Goal: Transaction & Acquisition: Purchase product/service

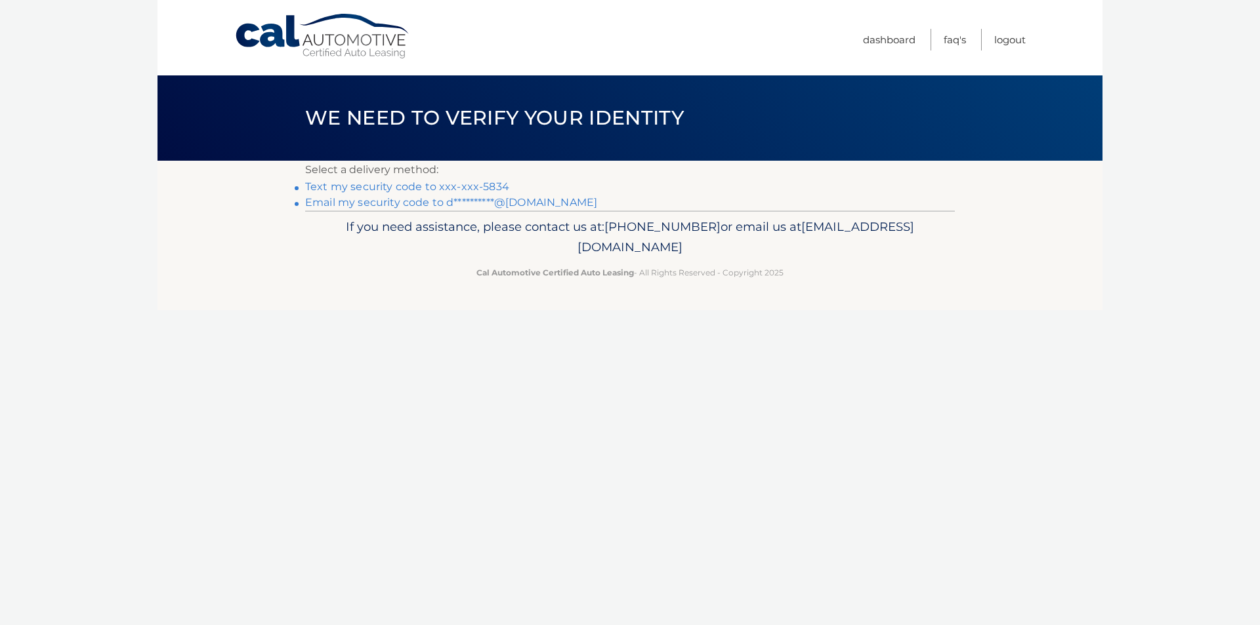
click at [400, 188] on link "Text my security code to xxx-xxx-5834" at bounding box center [407, 186] width 204 height 12
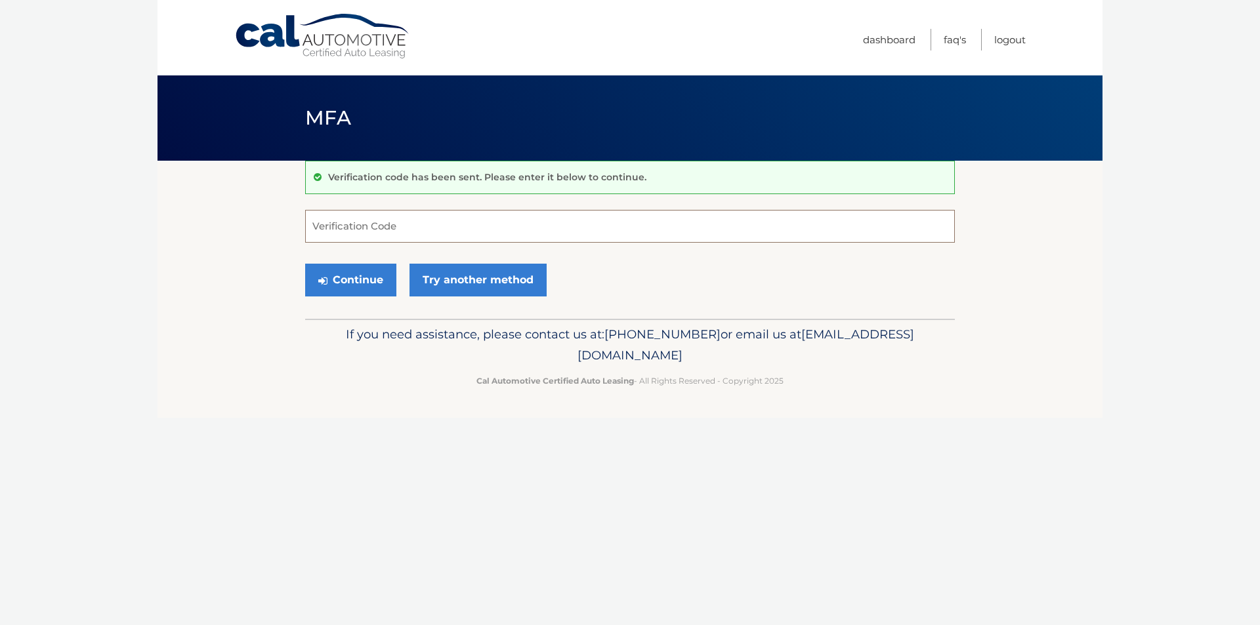
click at [402, 236] on input "Verification Code" at bounding box center [630, 226] width 650 height 33
type input "350711"
click at [315, 281] on button "Continue" at bounding box center [350, 280] width 91 height 33
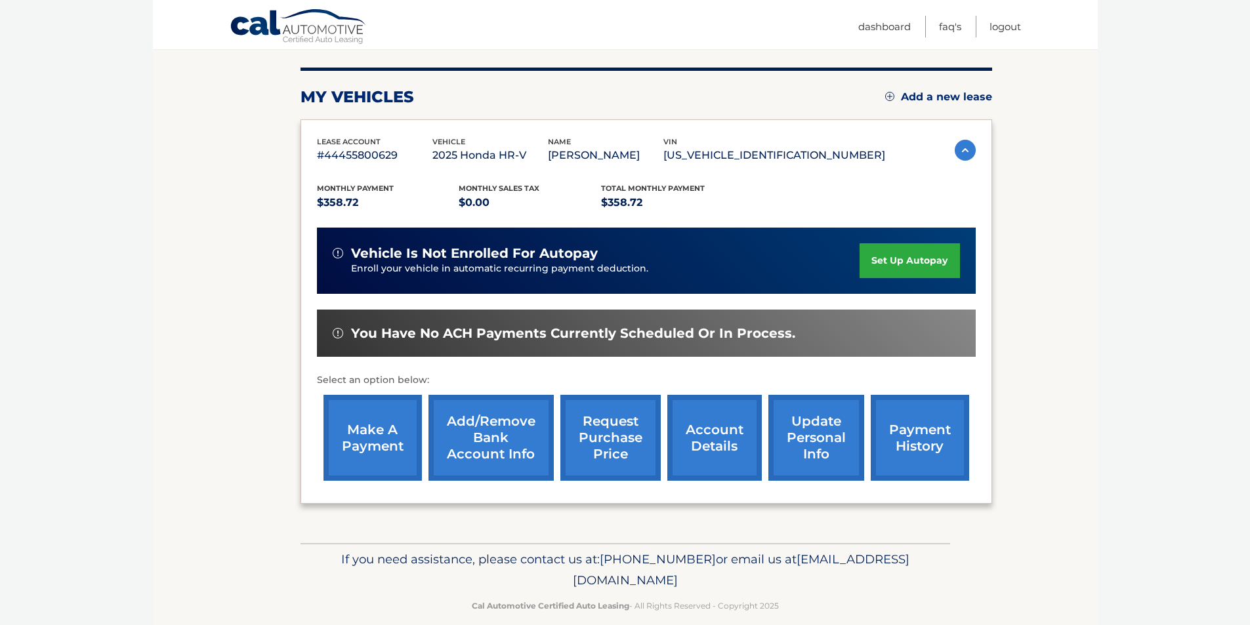
scroll to position [170, 0]
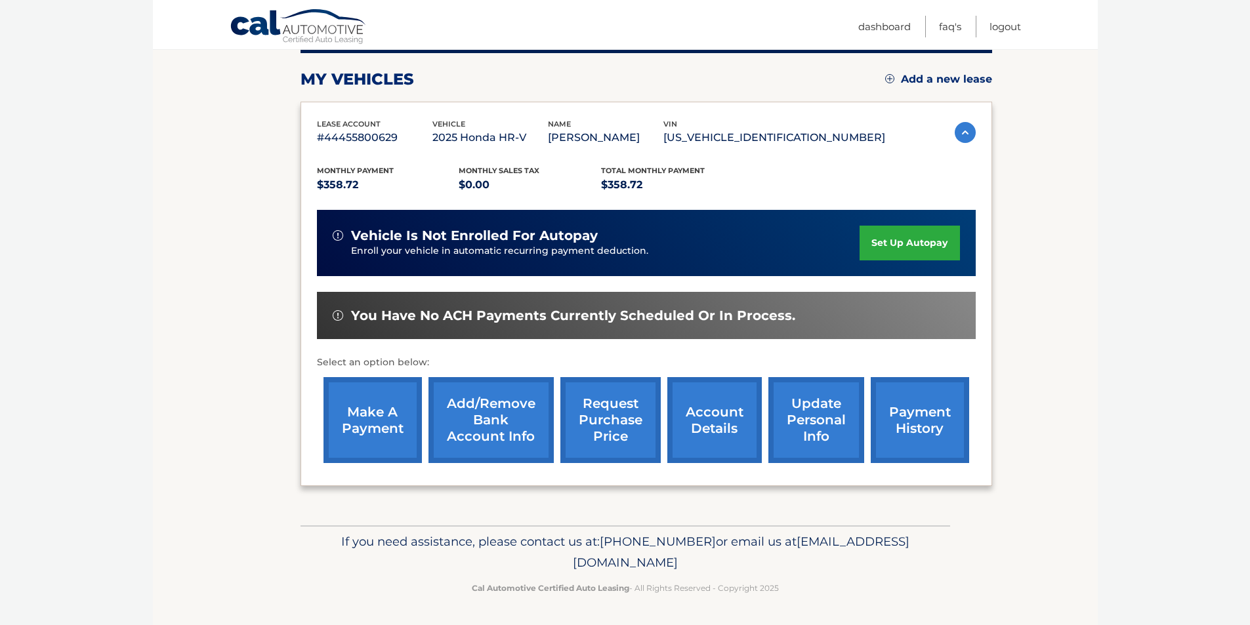
click at [362, 415] on link "make a payment" at bounding box center [372, 420] width 98 height 86
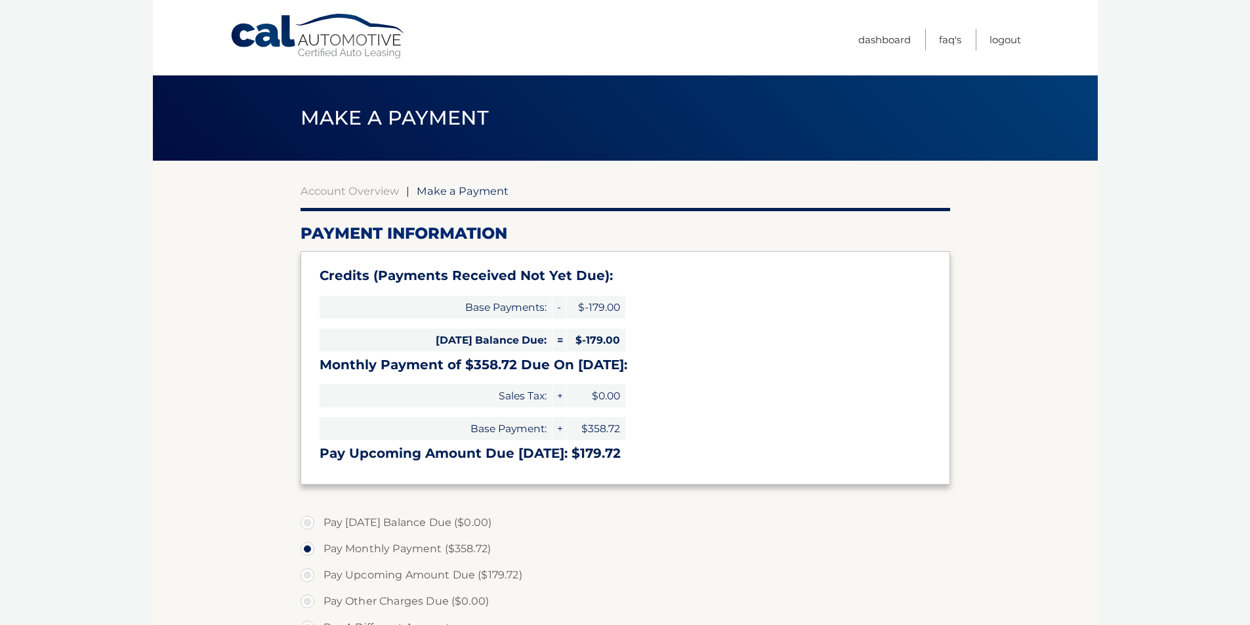
select select "Mjk0ODUxYjItOTA4YS00YzAzLTk3ODQtMTY2Mzk2ZjIyZjBm"
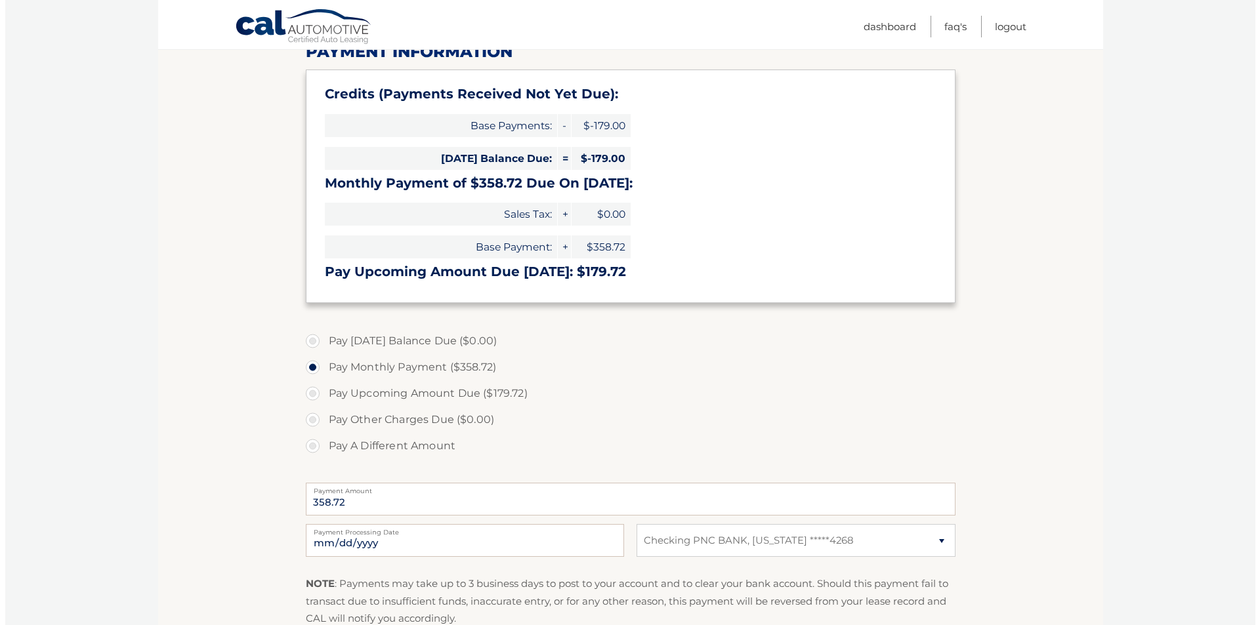
scroll to position [262, 0]
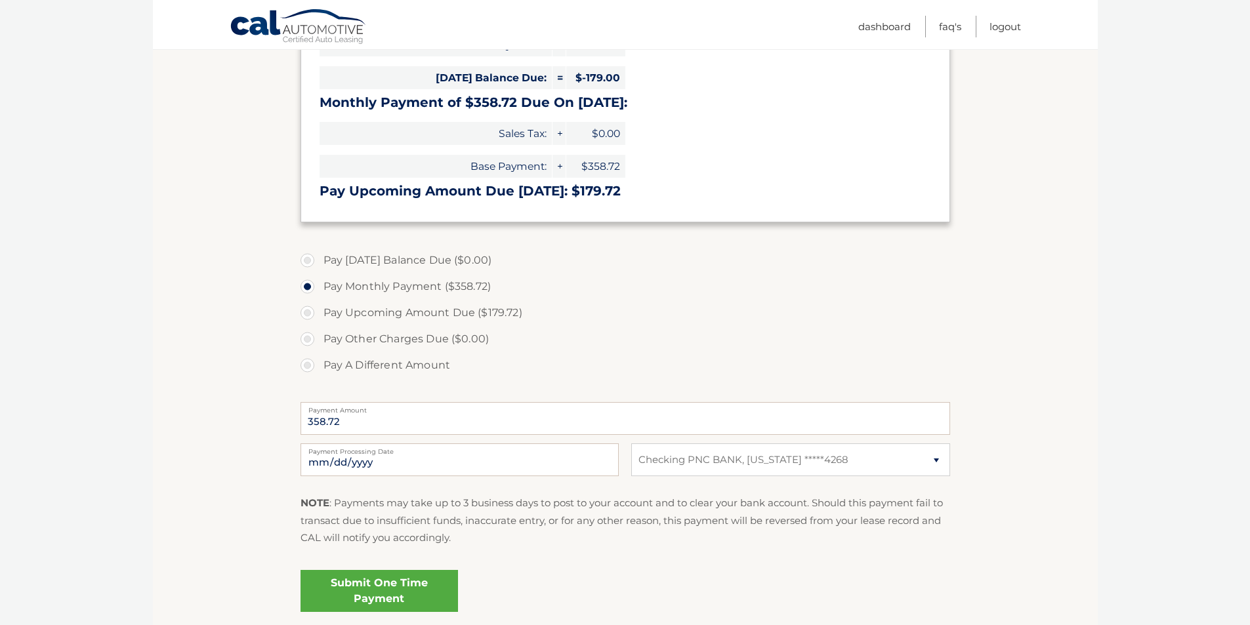
click at [349, 317] on label "Pay Upcoming Amount Due ($179.72)" at bounding box center [626, 313] width 650 height 26
click at [319, 317] on input "Pay Upcoming Amount Due ($179.72)" at bounding box center [312, 310] width 13 height 21
radio input "true"
type input "179.72"
click at [413, 581] on link "Submit One Time Payment" at bounding box center [379, 591] width 157 height 42
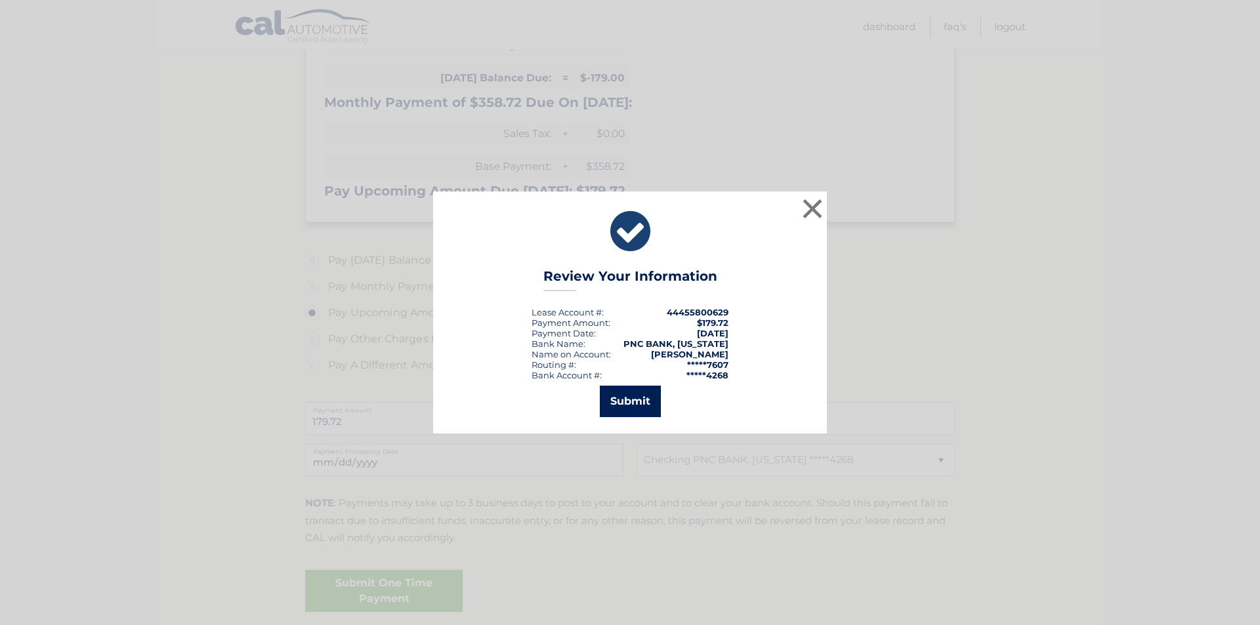
click at [633, 397] on button "Submit" at bounding box center [630, 401] width 61 height 31
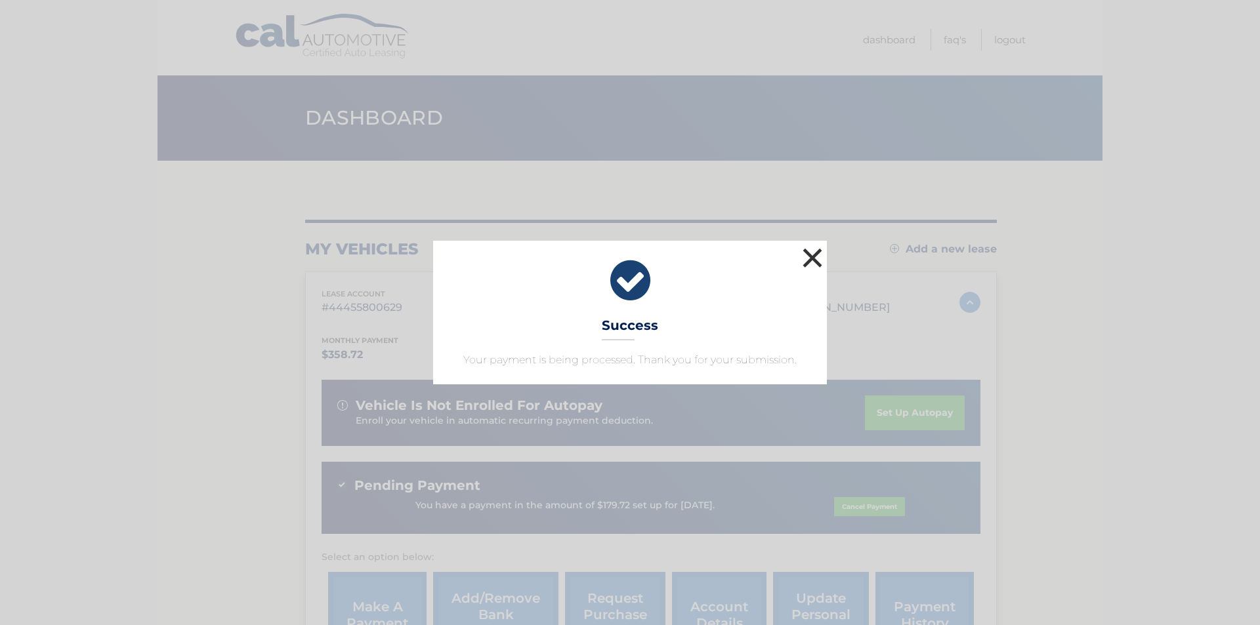
click at [811, 266] on button "×" at bounding box center [812, 258] width 26 height 26
